Goal: Task Accomplishment & Management: Use online tool/utility

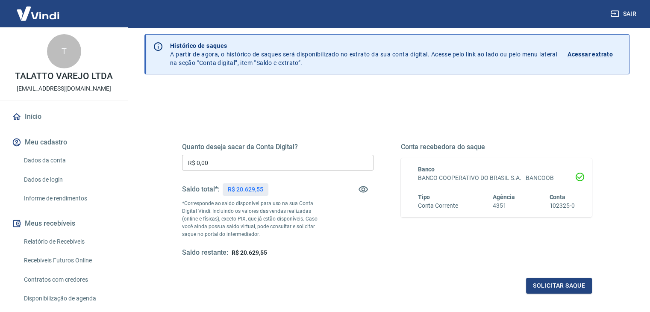
scroll to position [43, 0]
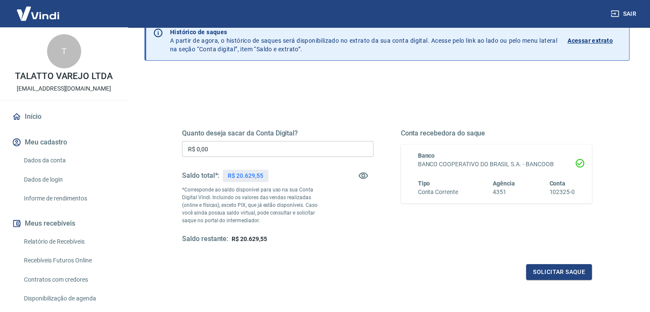
click at [246, 180] on p "R$ 20.629,55" at bounding box center [245, 175] width 35 height 9
copy p "20.629,55"
